Goal: Transaction & Acquisition: Obtain resource

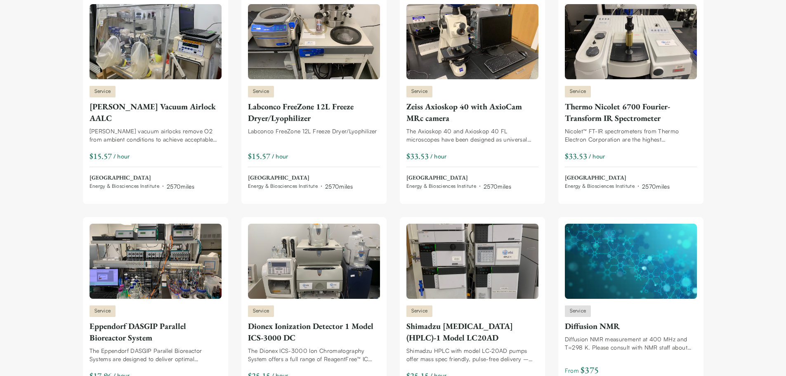
scroll to position [888, 0]
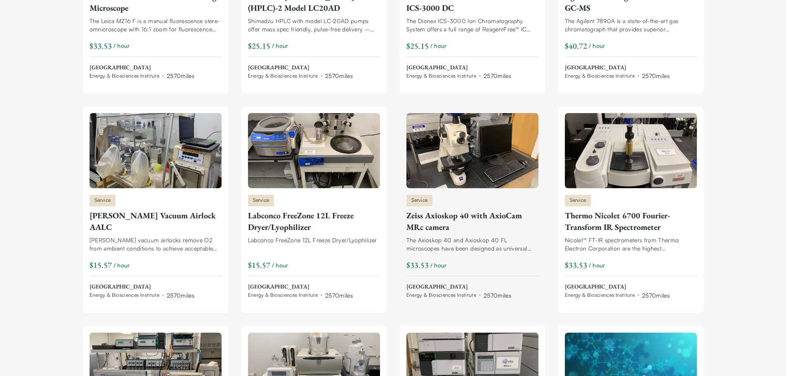
click at [448, 214] on div "Zeiss Axioskop 40 with AxioCam MRc camera" at bounding box center [472, 221] width 132 height 23
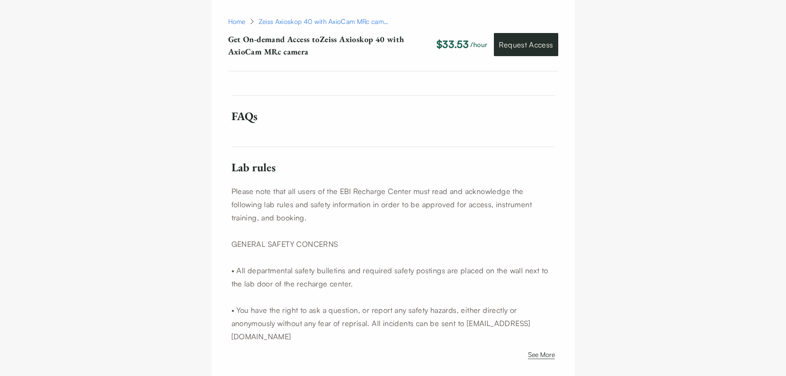
scroll to position [660, 0]
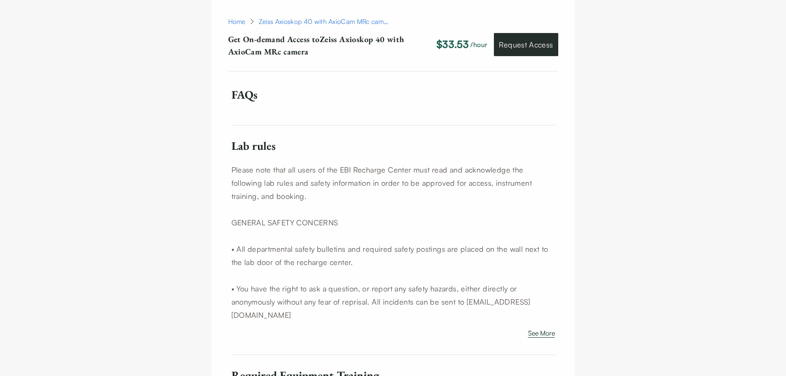
click at [545, 328] on button "See More" at bounding box center [541, 334] width 27 height 13
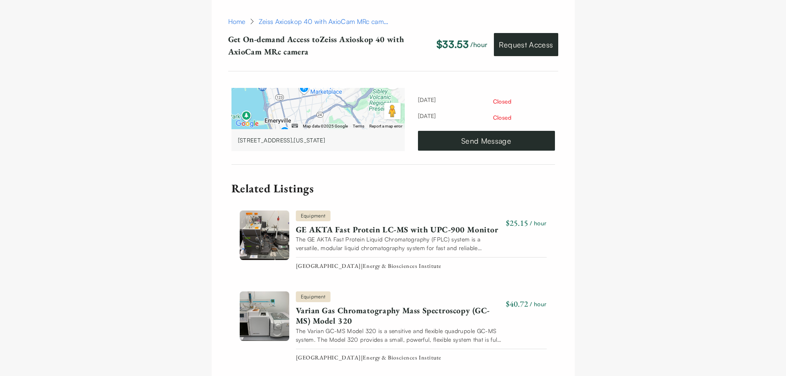
scroll to position [1930, 0]
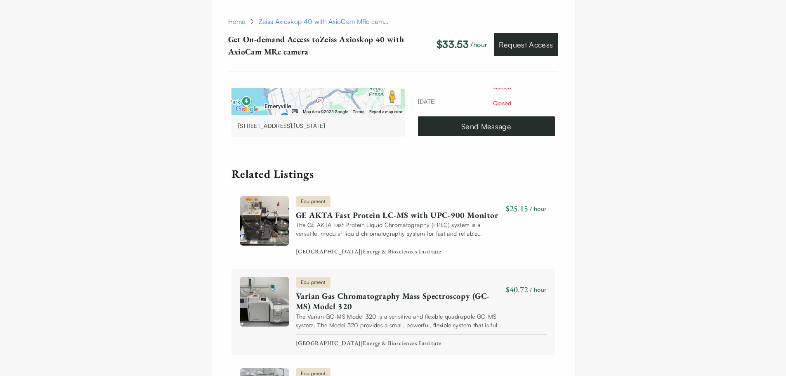
click at [438, 291] on link "Varian Gas Chromatography Mass Spectroscopy (GC-MS) Model 320" at bounding box center [399, 301] width 207 height 21
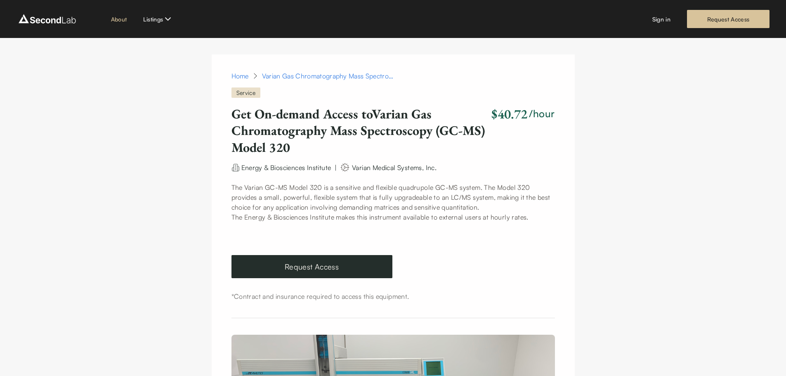
click at [119, 16] on link "About" at bounding box center [119, 19] width 16 height 9
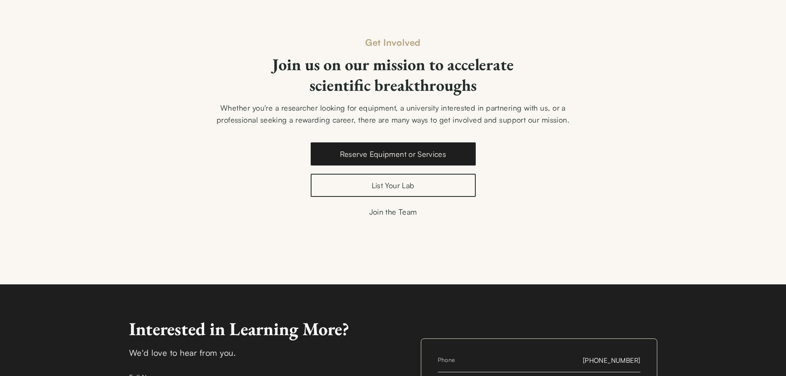
scroll to position [1155, 0]
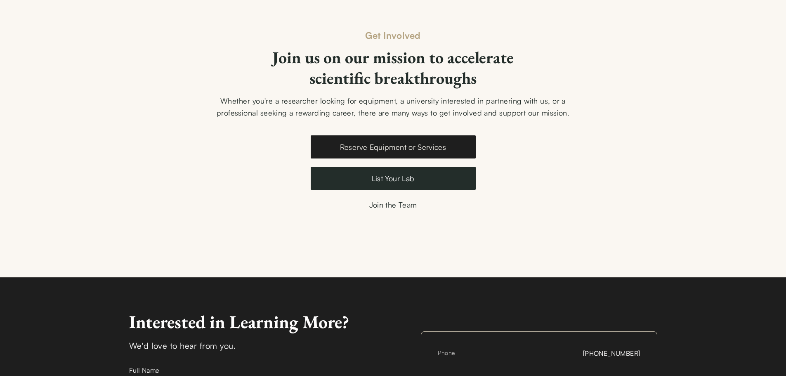
click at [385, 177] on link "List Your Lab" at bounding box center [393, 178] width 165 height 23
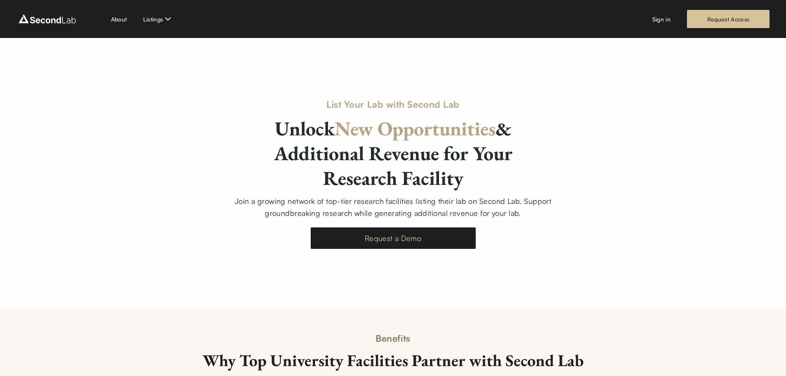
click at [395, 238] on link "Request a Demo" at bounding box center [393, 237] width 165 height 21
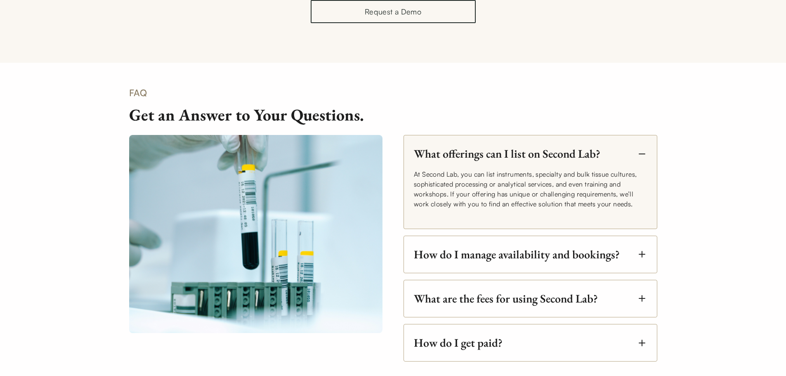
scroll to position [1238, 0]
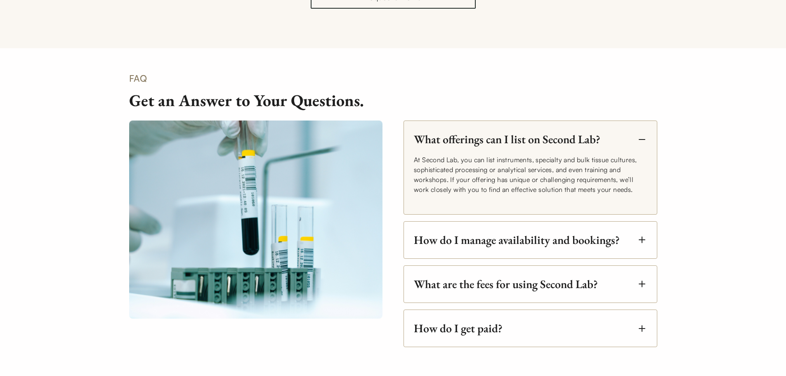
click at [640, 236] on icon "button" at bounding box center [642, 240] width 10 height 10
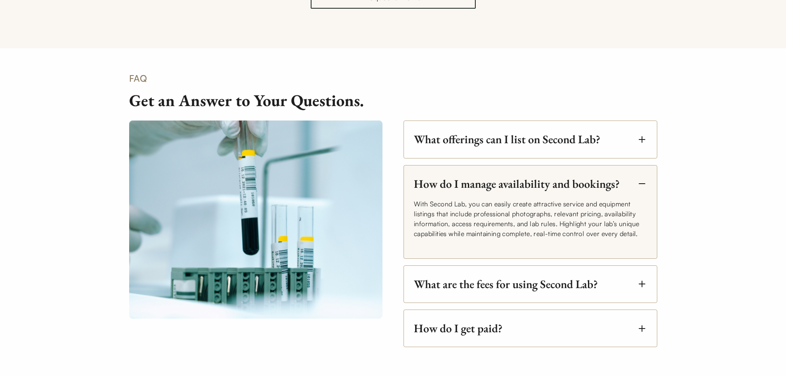
click at [644, 282] on icon "button" at bounding box center [642, 284] width 10 height 10
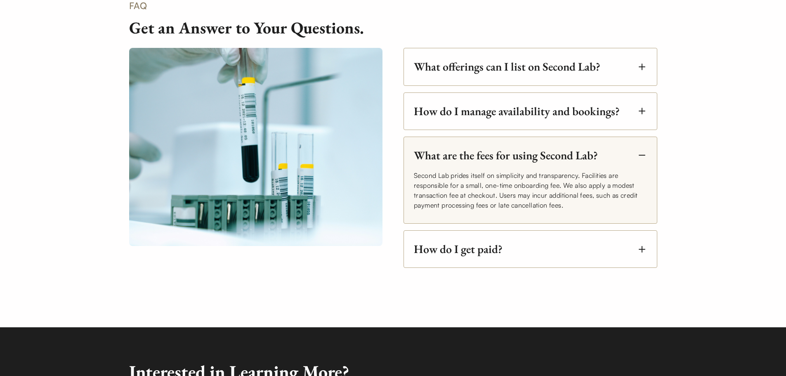
scroll to position [1320, 0]
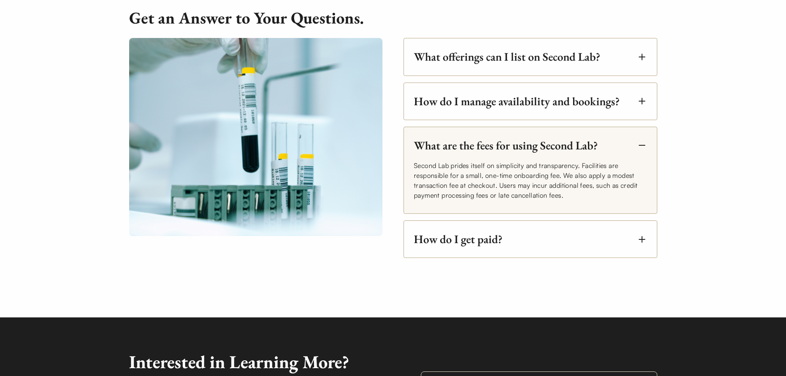
click at [642, 238] on icon "button" at bounding box center [642, 239] width 0 height 6
